Goal: Task Accomplishment & Management: Use online tool/utility

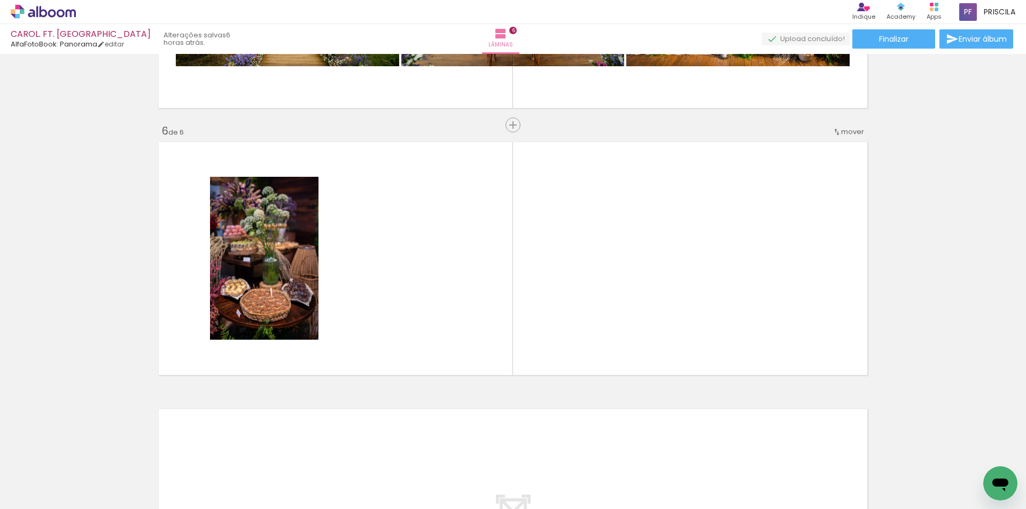
scroll to position [0, 3628]
click at [45, 476] on input "Todas as fotos" at bounding box center [30, 477] width 41 height 9
click at [0, 0] on slot "Não utilizadas" at bounding box center [0, 0] width 0 height 0
type input "Não utilizadas"
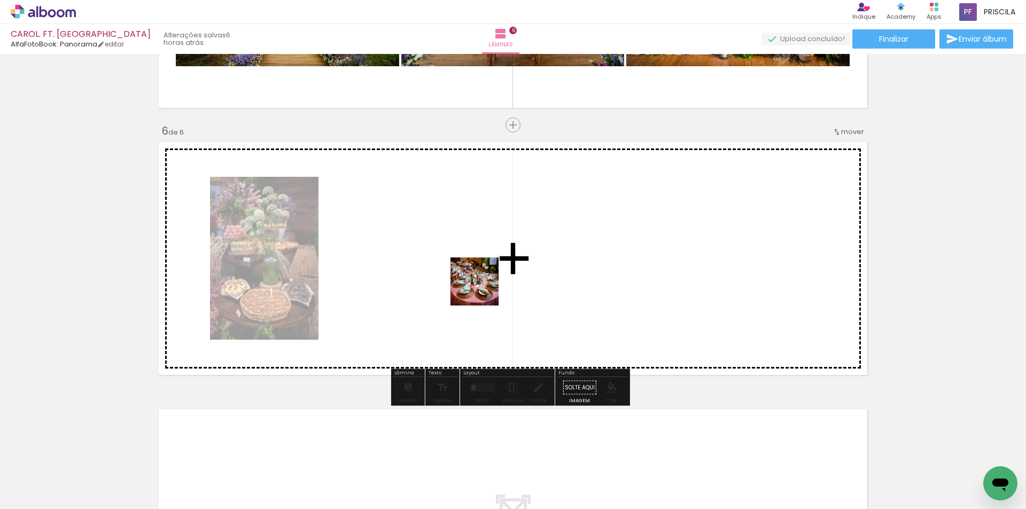
drag, startPoint x: 513, startPoint y: 476, endPoint x: 480, endPoint y: 285, distance: 193.1
click at [480, 285] on quentale-workspace at bounding box center [513, 254] width 1026 height 509
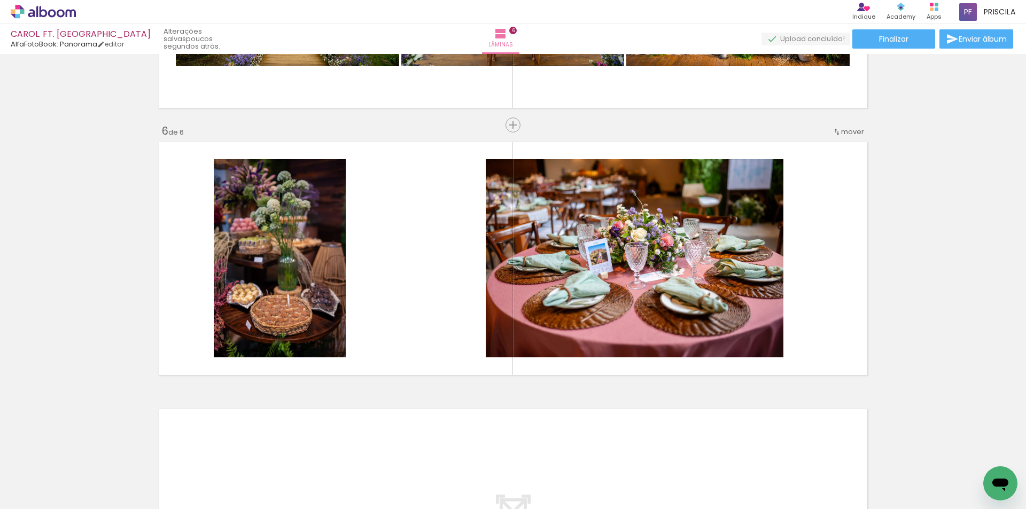
scroll to position [0, 1680]
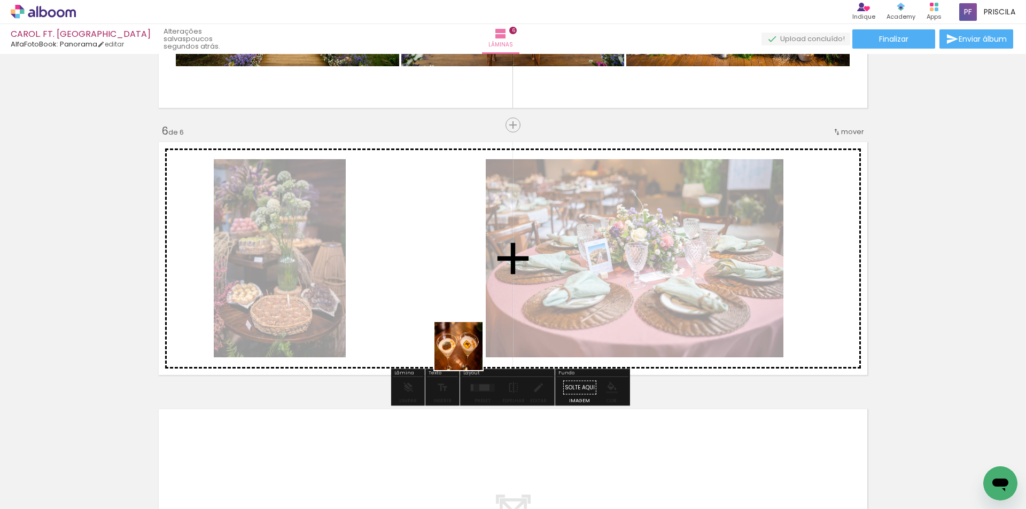
drag, startPoint x: 530, startPoint y: 476, endPoint x: 504, endPoint y: 455, distance: 33.1
click at [447, 326] on quentale-workspace at bounding box center [513, 254] width 1026 height 509
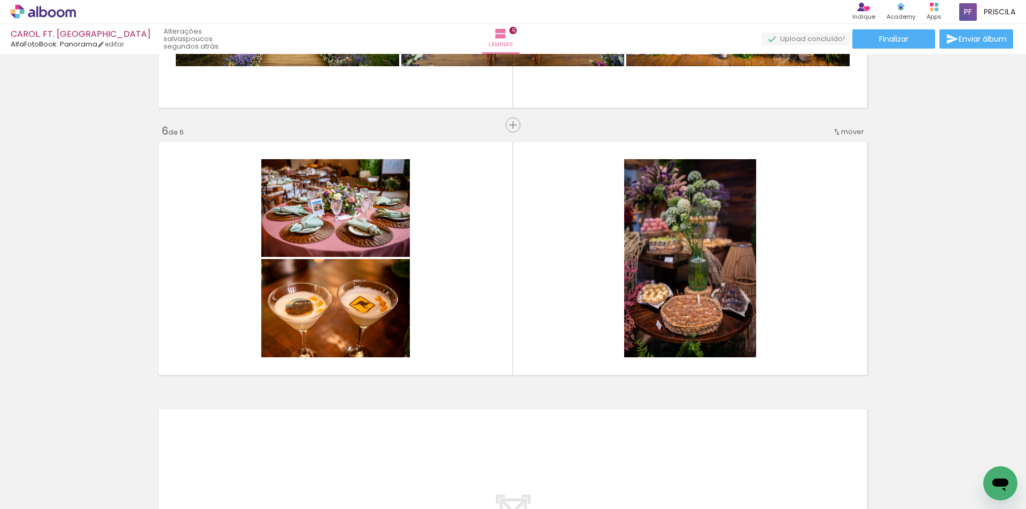
scroll to position [0, 0]
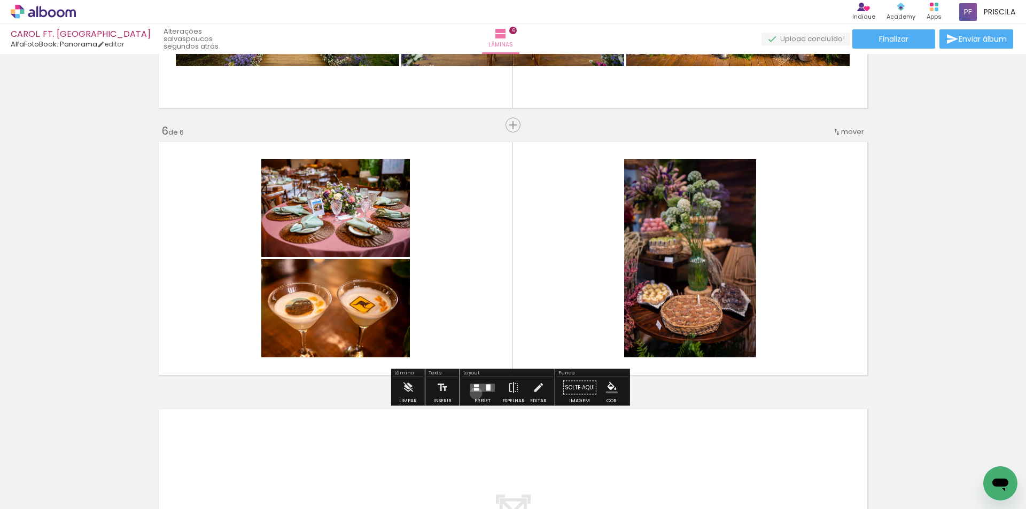
click at [474, 393] on div at bounding box center [482, 387] width 29 height 21
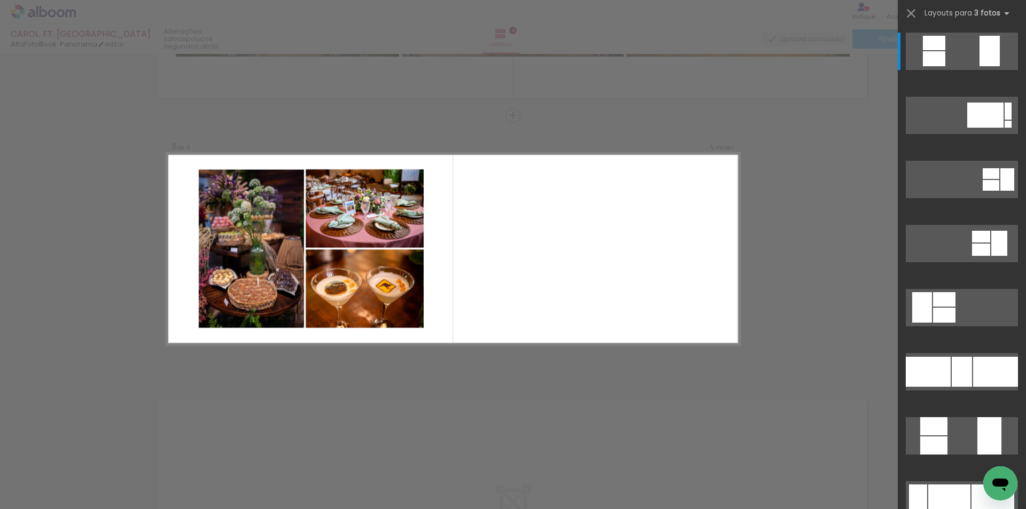
scroll to position [1294, 0]
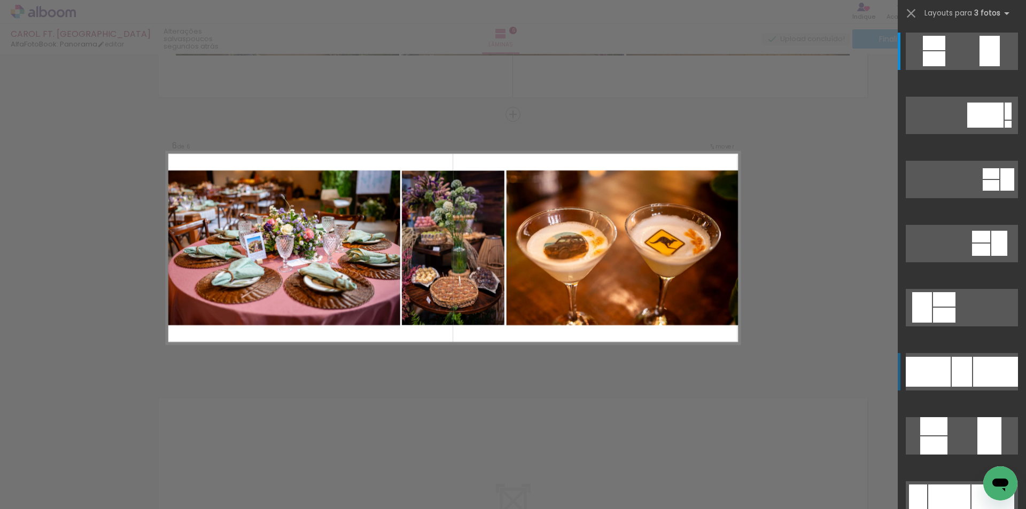
click at [976, 361] on div at bounding box center [995, 372] width 45 height 30
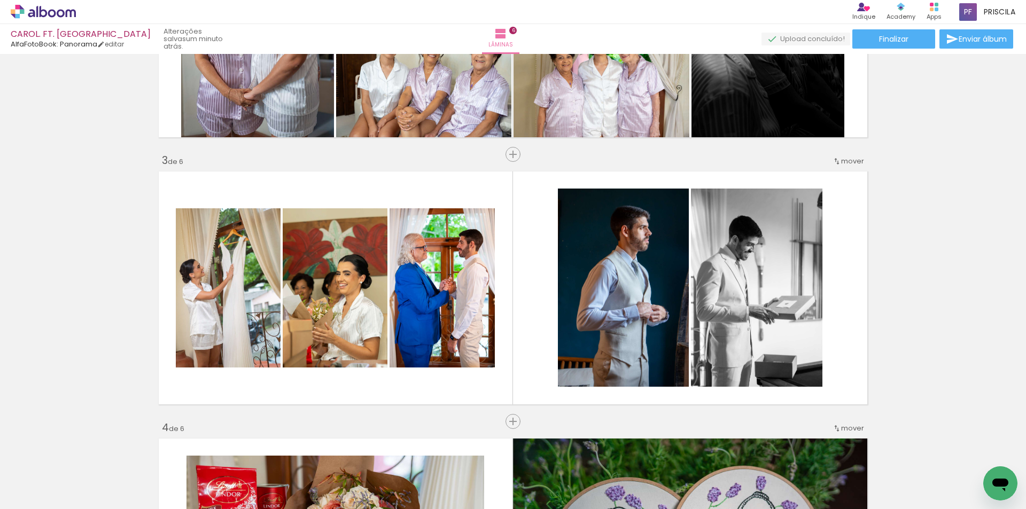
scroll to position [428, 0]
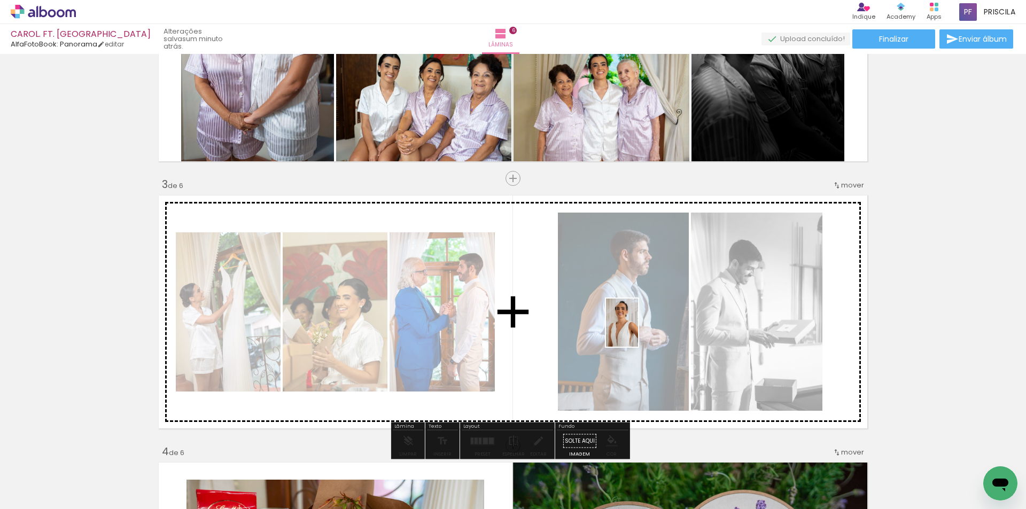
drag, startPoint x: 510, startPoint y: 482, endPoint x: 638, endPoint y: 331, distance: 198.0
click at [638, 331] on quentale-workspace at bounding box center [513, 254] width 1026 height 509
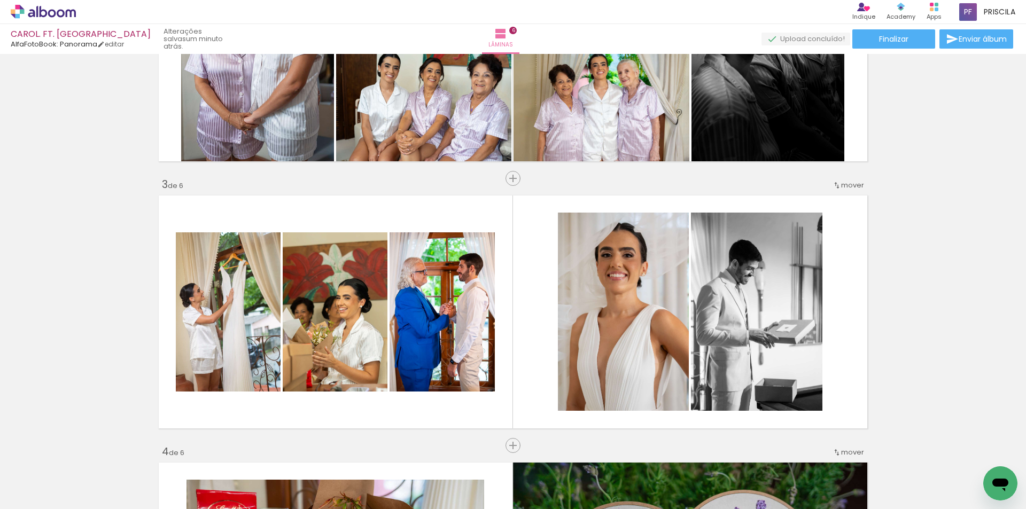
scroll to position [0, 3700]
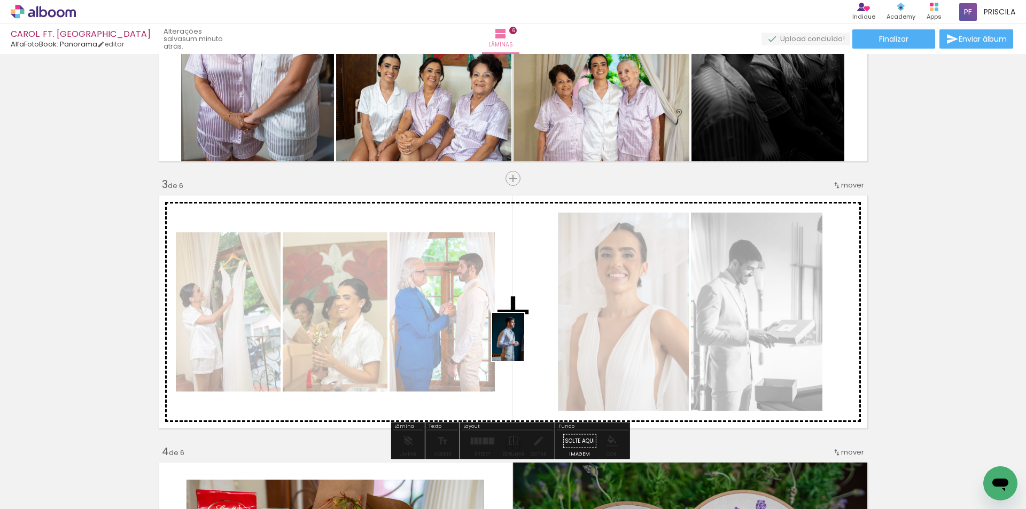
drag, startPoint x: 299, startPoint y: 473, endPoint x: 524, endPoint y: 345, distance: 258.5
click at [524, 345] on quentale-workspace at bounding box center [513, 254] width 1026 height 509
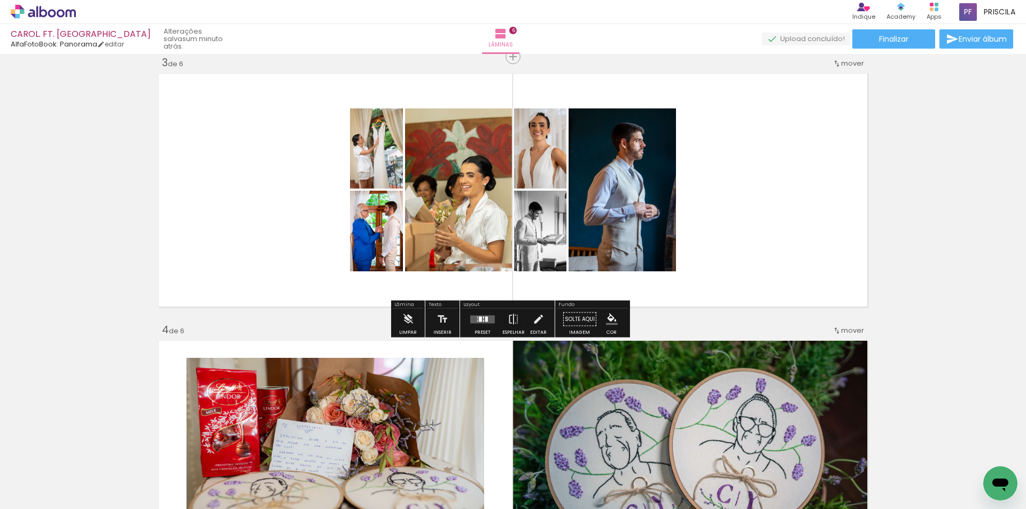
scroll to position [570, 0]
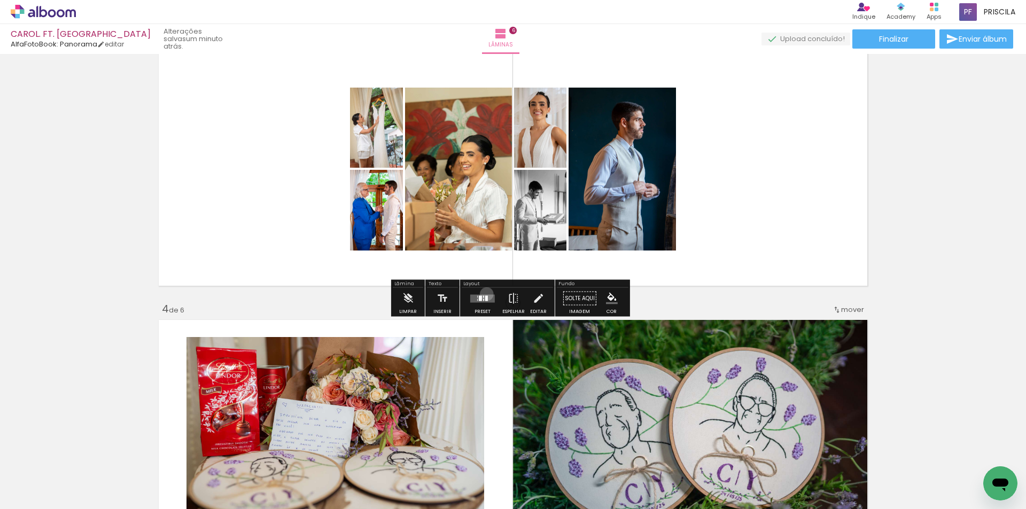
click at [484, 294] on div at bounding box center [482, 298] width 29 height 21
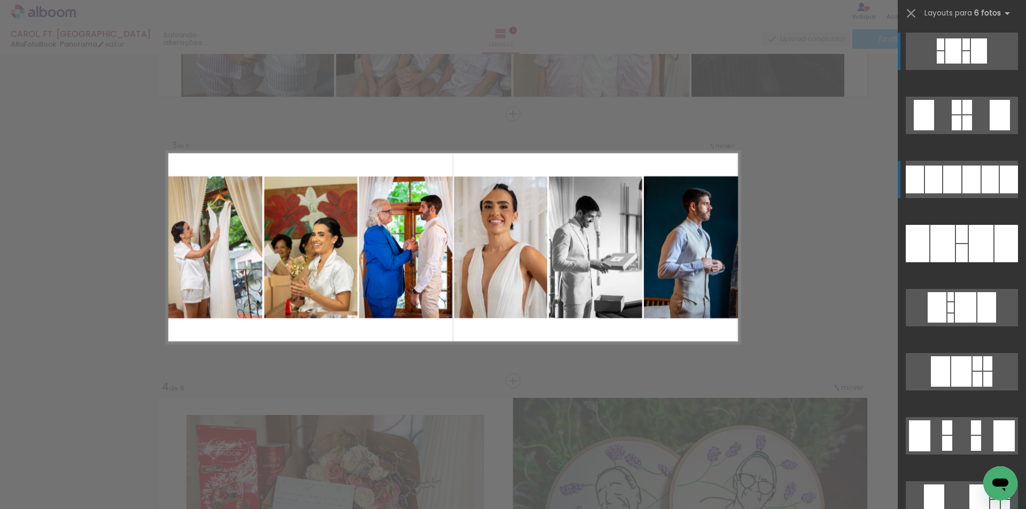
scroll to position [492, 0]
click at [986, 183] on div at bounding box center [990, 180] width 17 height 28
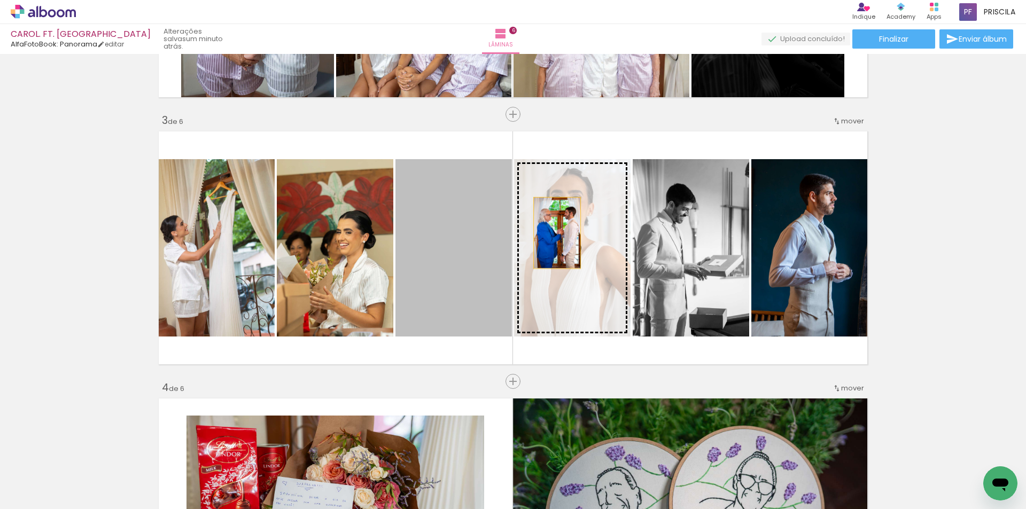
drag, startPoint x: 469, startPoint y: 245, endPoint x: 555, endPoint y: 233, distance: 86.4
click at [0, 0] on slot at bounding box center [0, 0] width 0 height 0
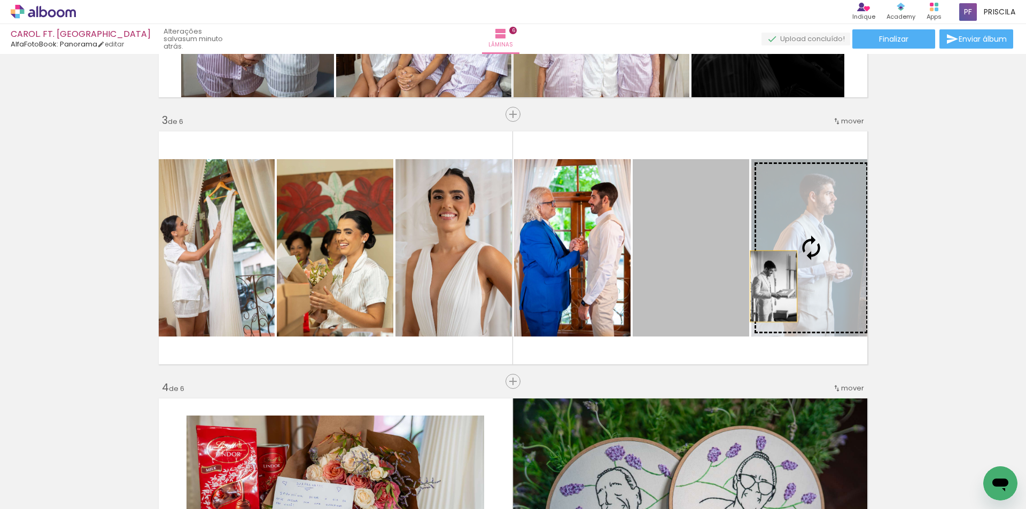
drag, startPoint x: 700, startPoint y: 295, endPoint x: 770, endPoint y: 287, distance: 70.6
click at [0, 0] on slot at bounding box center [0, 0] width 0 height 0
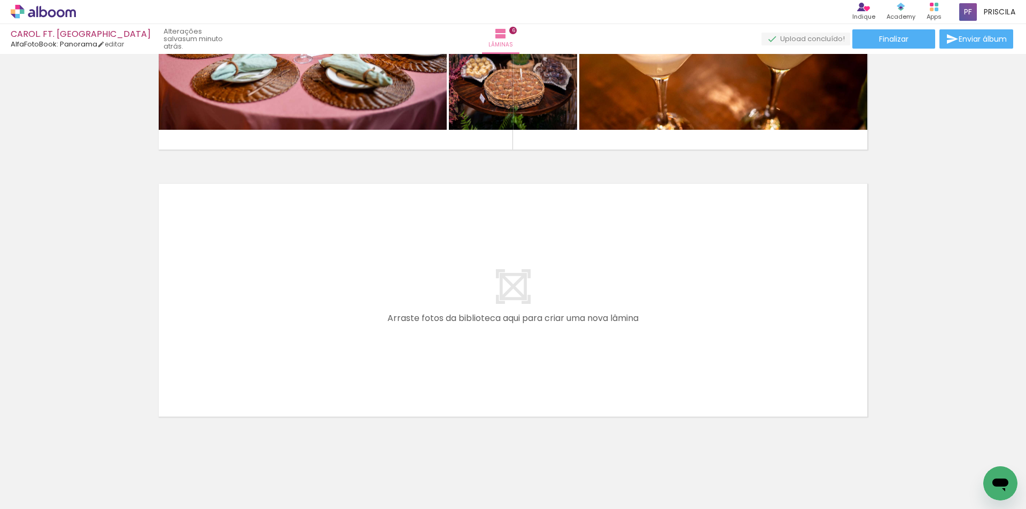
scroll to position [1524, 0]
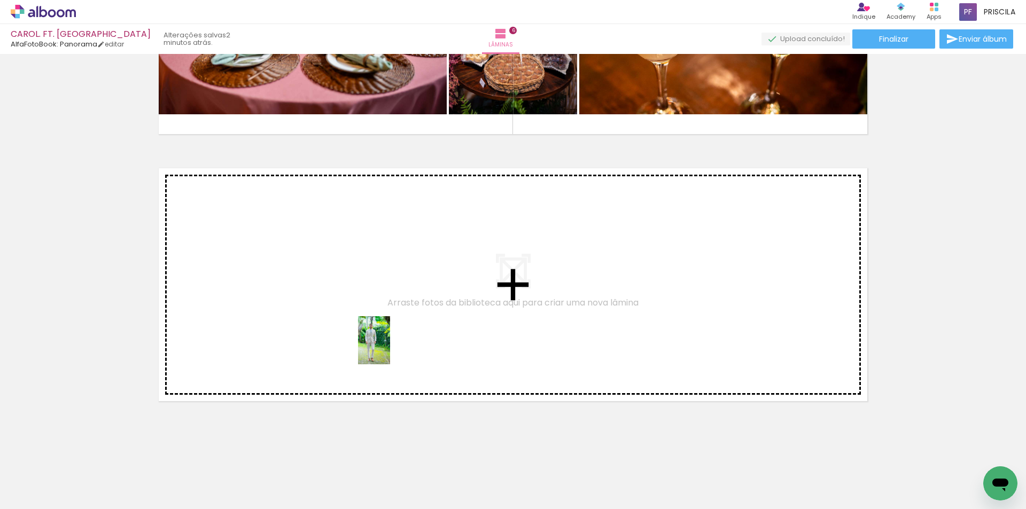
drag, startPoint x: 365, startPoint y: 481, endPoint x: 390, endPoint y: 349, distance: 134.5
click at [390, 349] on quentale-workspace at bounding box center [513, 254] width 1026 height 509
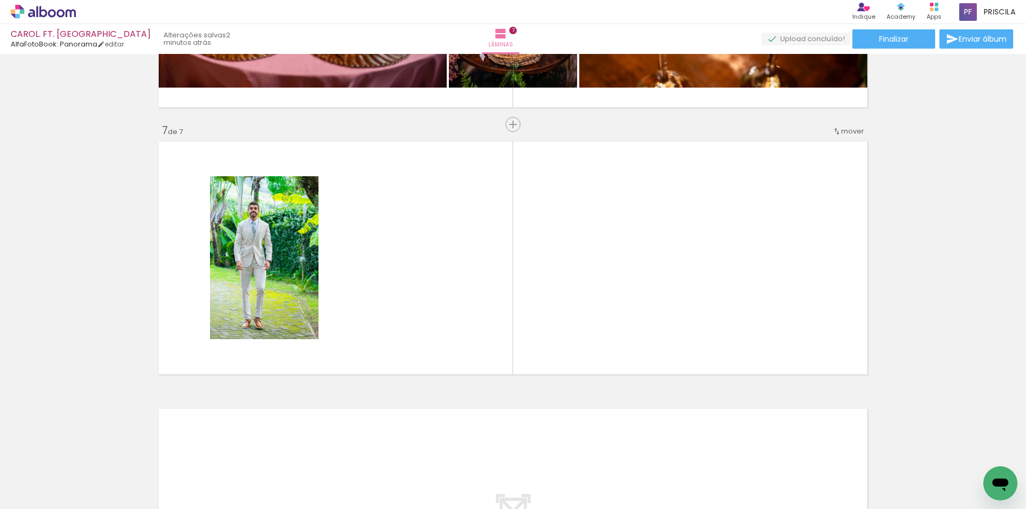
scroll to position [1561, 0]
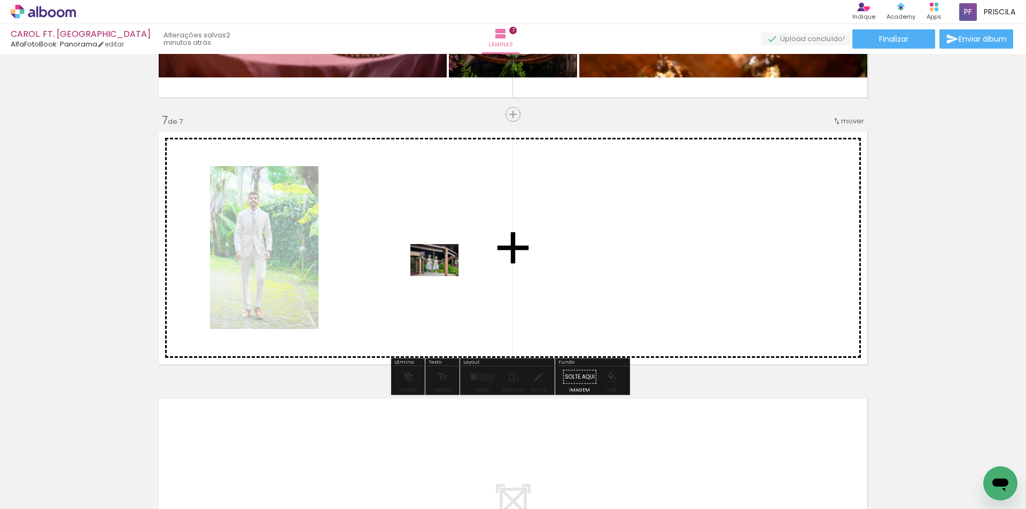
drag, startPoint x: 362, startPoint y: 468, endPoint x: 443, endPoint y: 276, distance: 208.0
click at [443, 276] on quentale-workspace at bounding box center [513, 254] width 1026 height 509
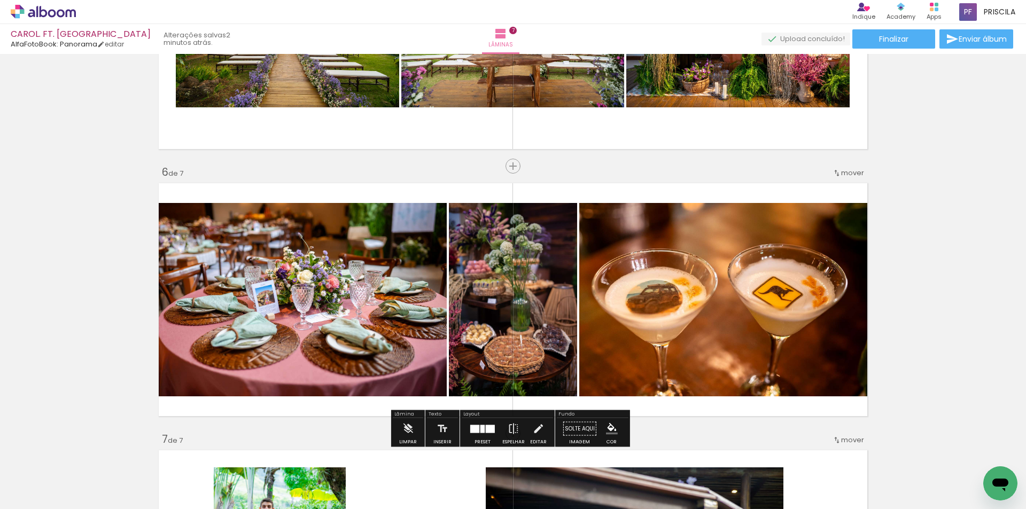
scroll to position [1221, 0]
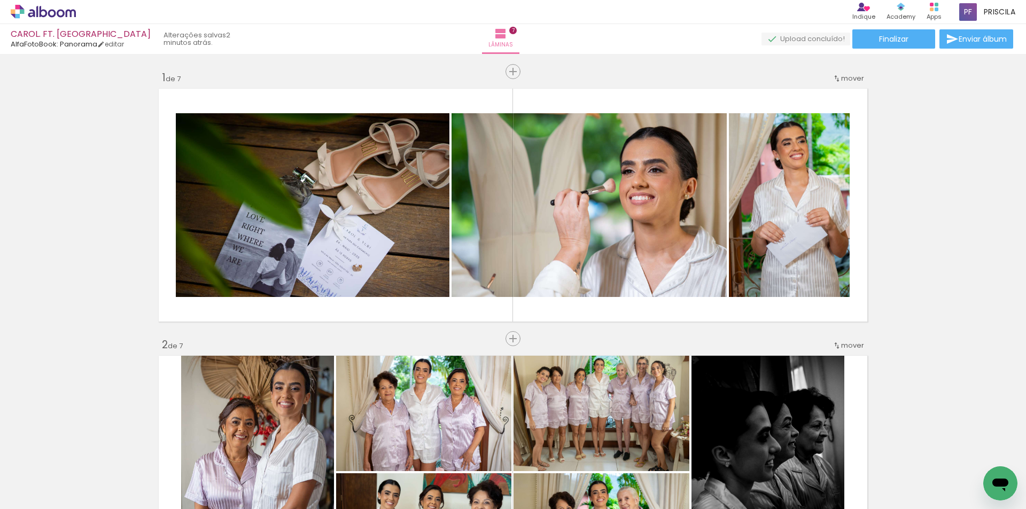
scroll to position [0, 3700]
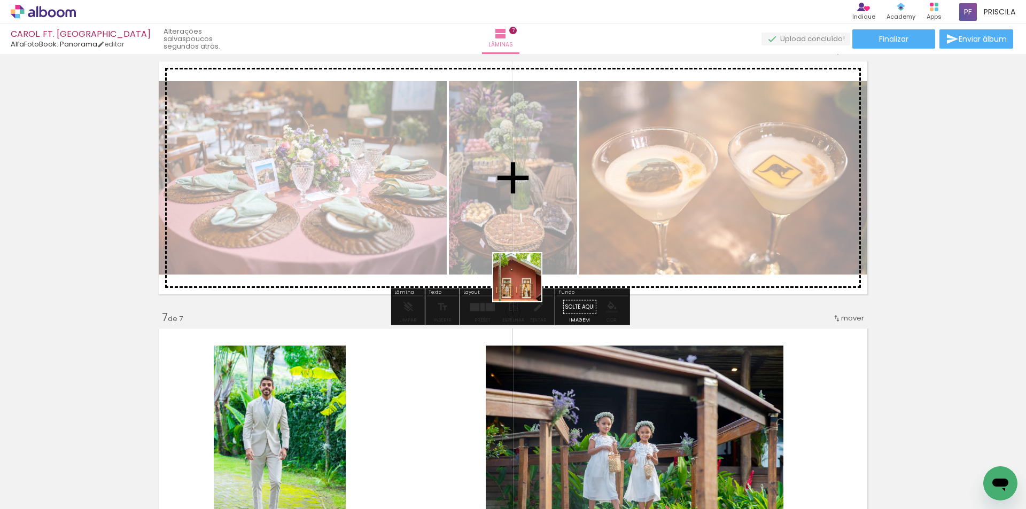
drag, startPoint x: 313, startPoint y: 478, endPoint x: 551, endPoint y: 264, distance: 320.6
click at [551, 264] on quentale-workspace at bounding box center [513, 254] width 1026 height 509
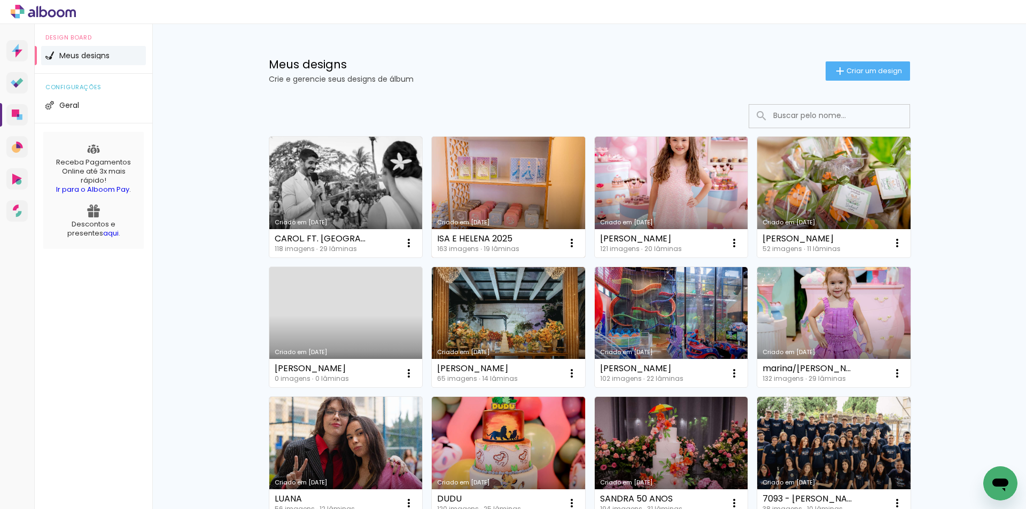
click at [536, 196] on link "Criado em [DATE]" at bounding box center [508, 197] width 153 height 121
